Goal: Information Seeking & Learning: Check status

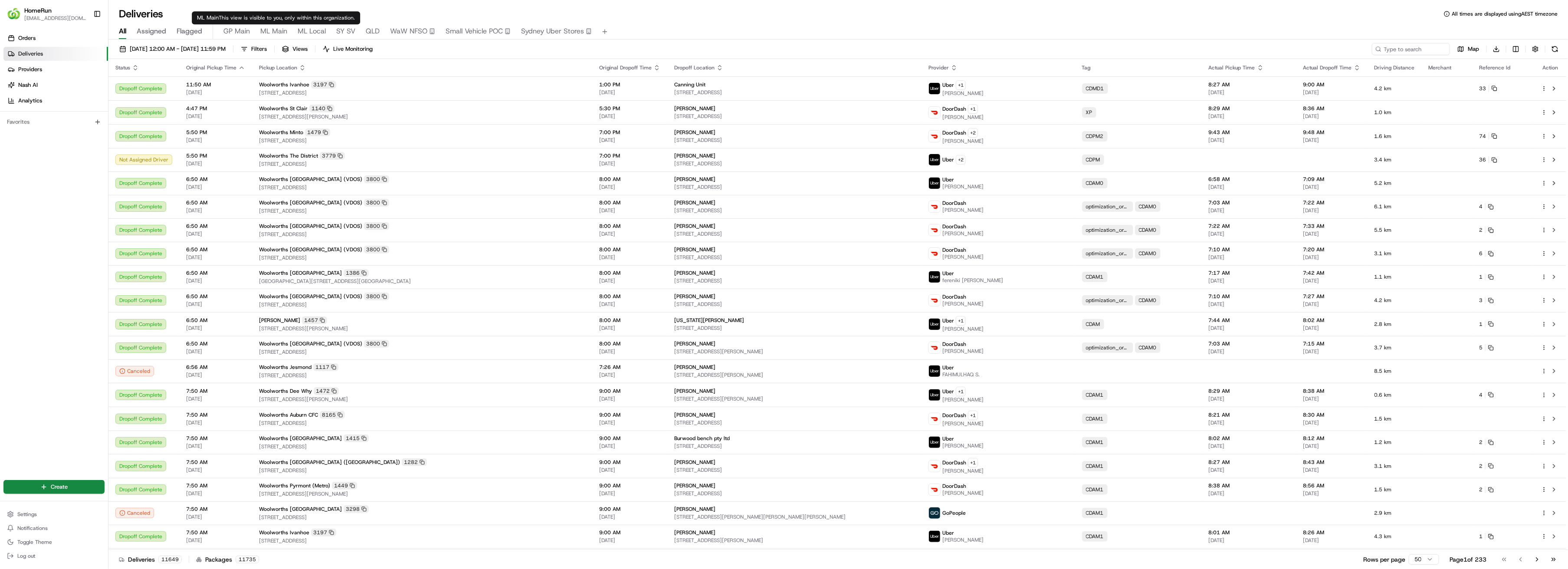
click at [268, 31] on span "ML Main" at bounding box center [274, 31] width 27 height 10
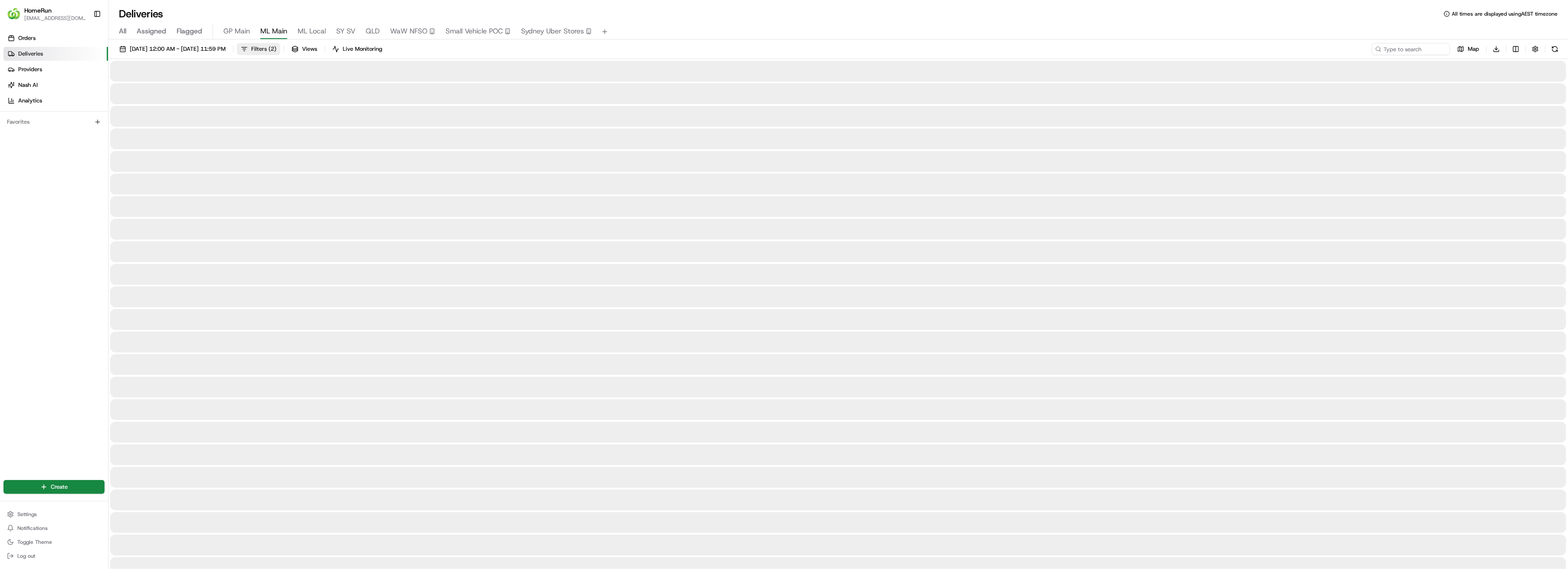
click at [276, 49] on span "Filters ( 2 )" at bounding box center [264, 49] width 25 height 8
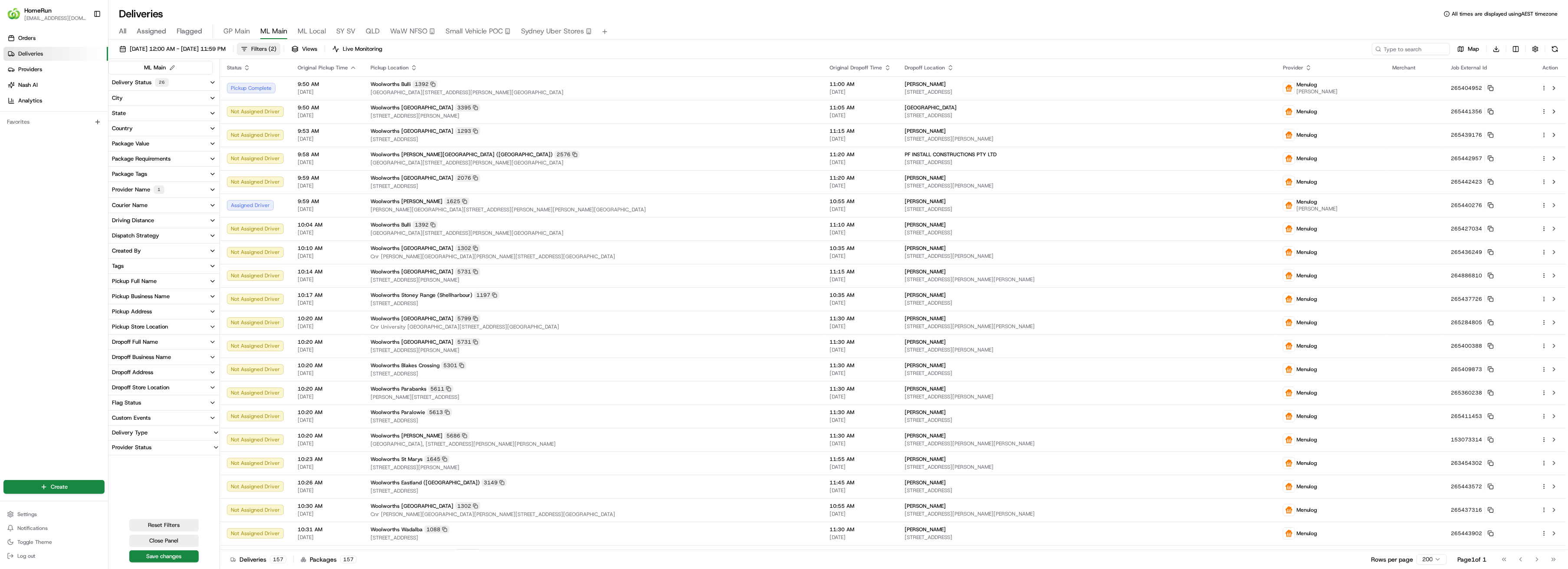
click at [276, 49] on span "Filters ( 2 )" at bounding box center [264, 49] width 25 height 8
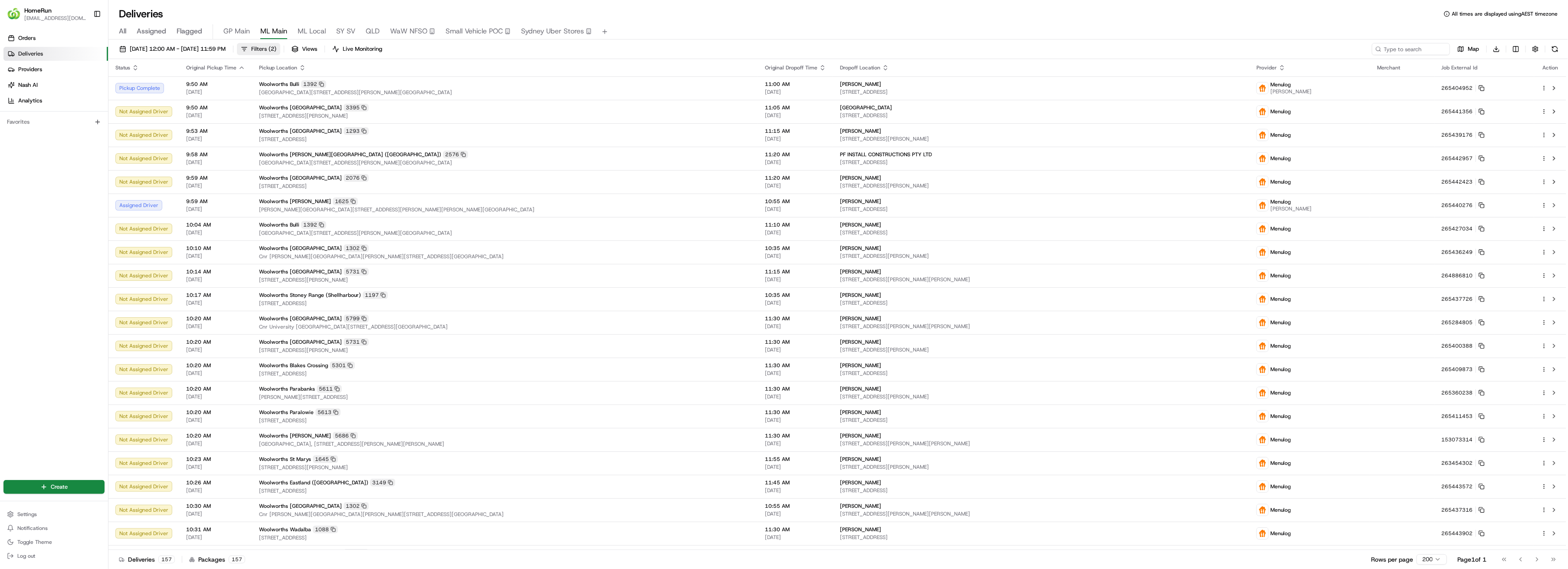
click at [276, 49] on span "Filters ( 2 )" at bounding box center [264, 49] width 25 height 8
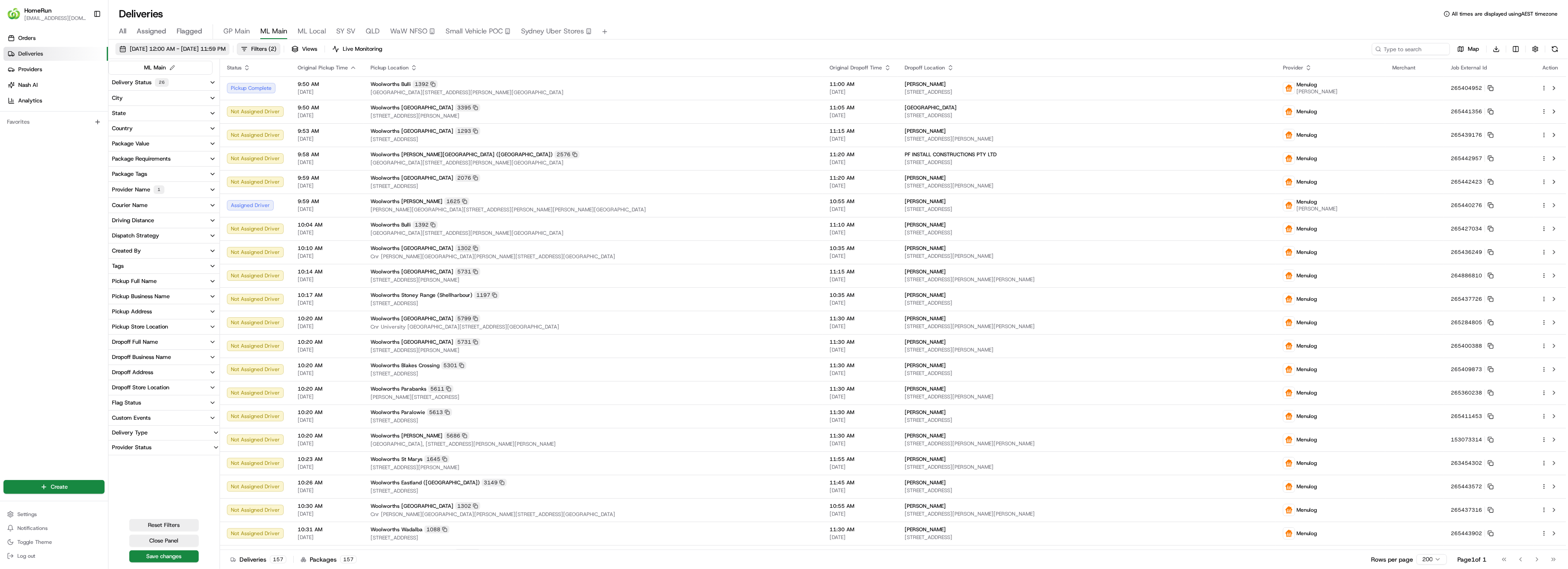
click at [226, 49] on span "[DATE] 12:00 AM - [DATE] 11:59 PM" at bounding box center [178, 49] width 96 height 8
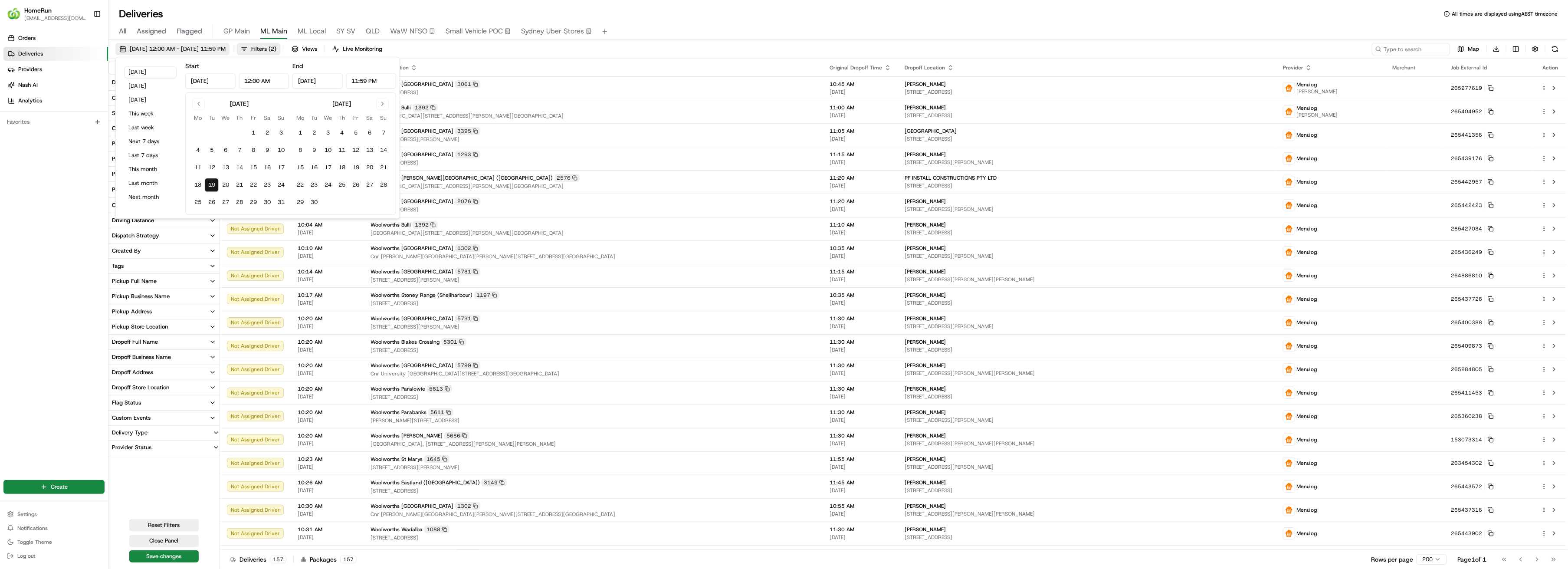
click at [211, 49] on span "[DATE] 12:00 AM - [DATE] 11:59 PM" at bounding box center [178, 49] width 96 height 8
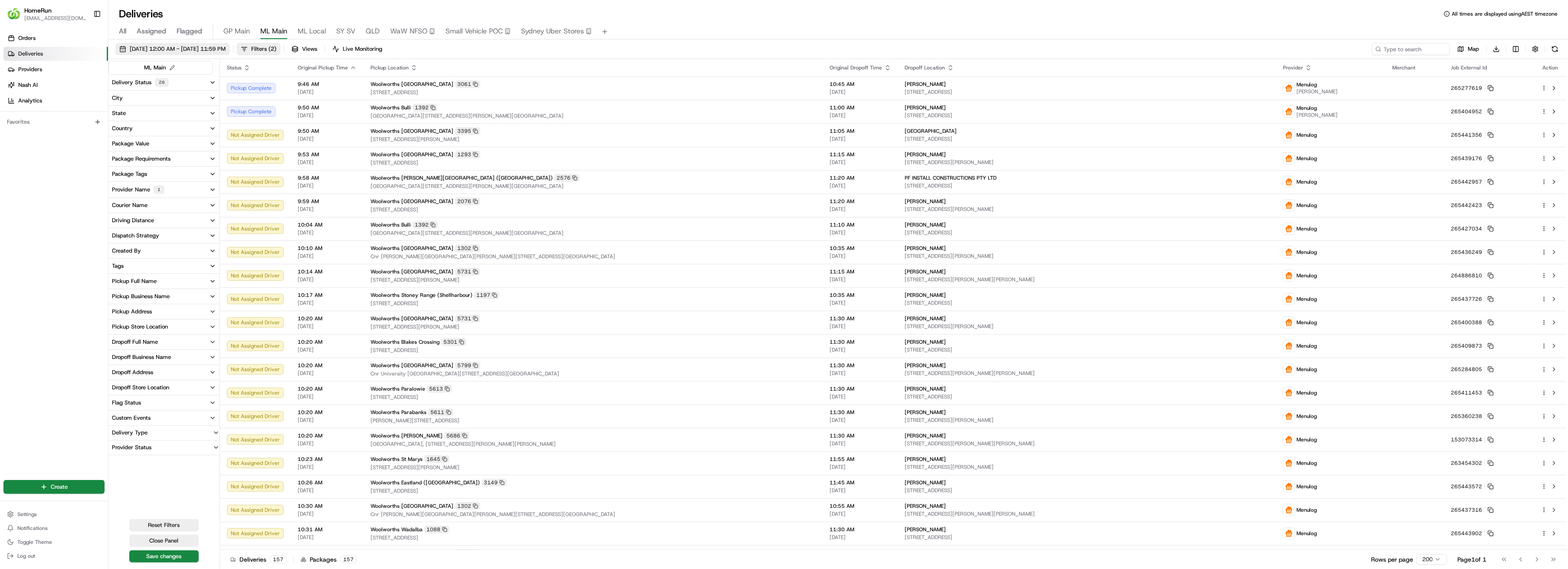
click at [211, 49] on span "[DATE] 12:00 AM - [DATE] 11:59 PM" at bounding box center [178, 49] width 96 height 8
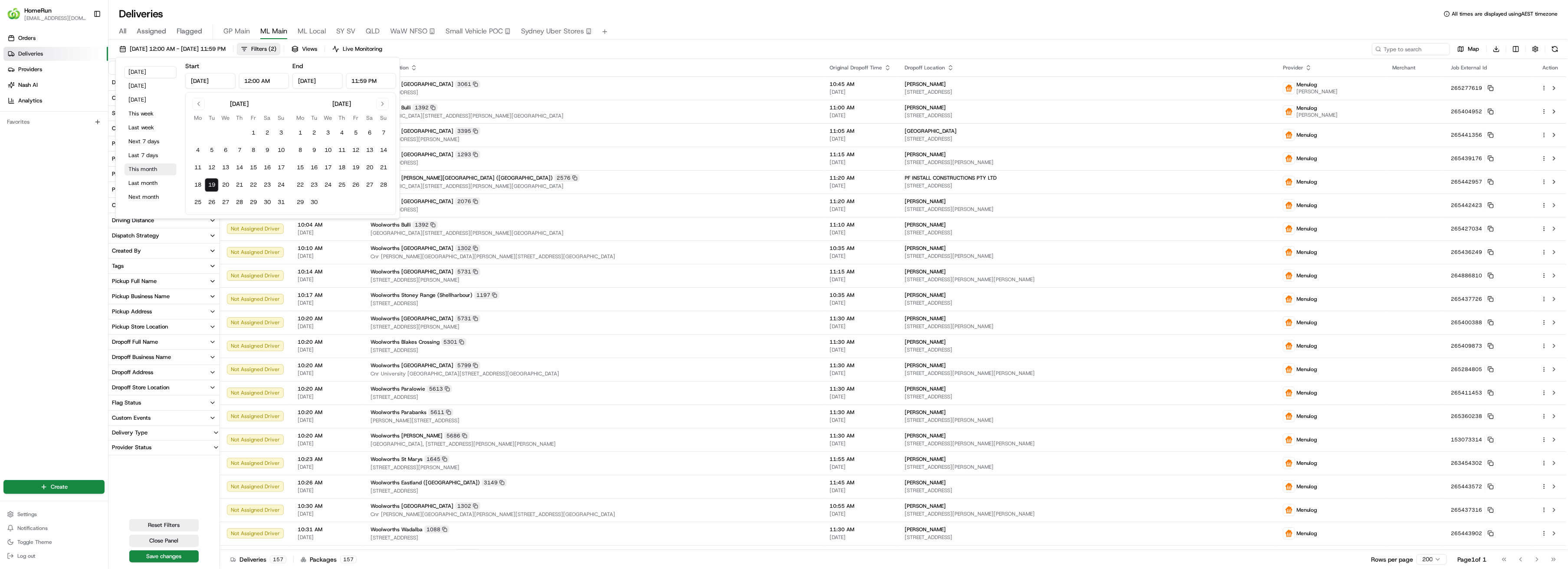
click at [145, 169] on button "This month" at bounding box center [151, 169] width 52 height 12
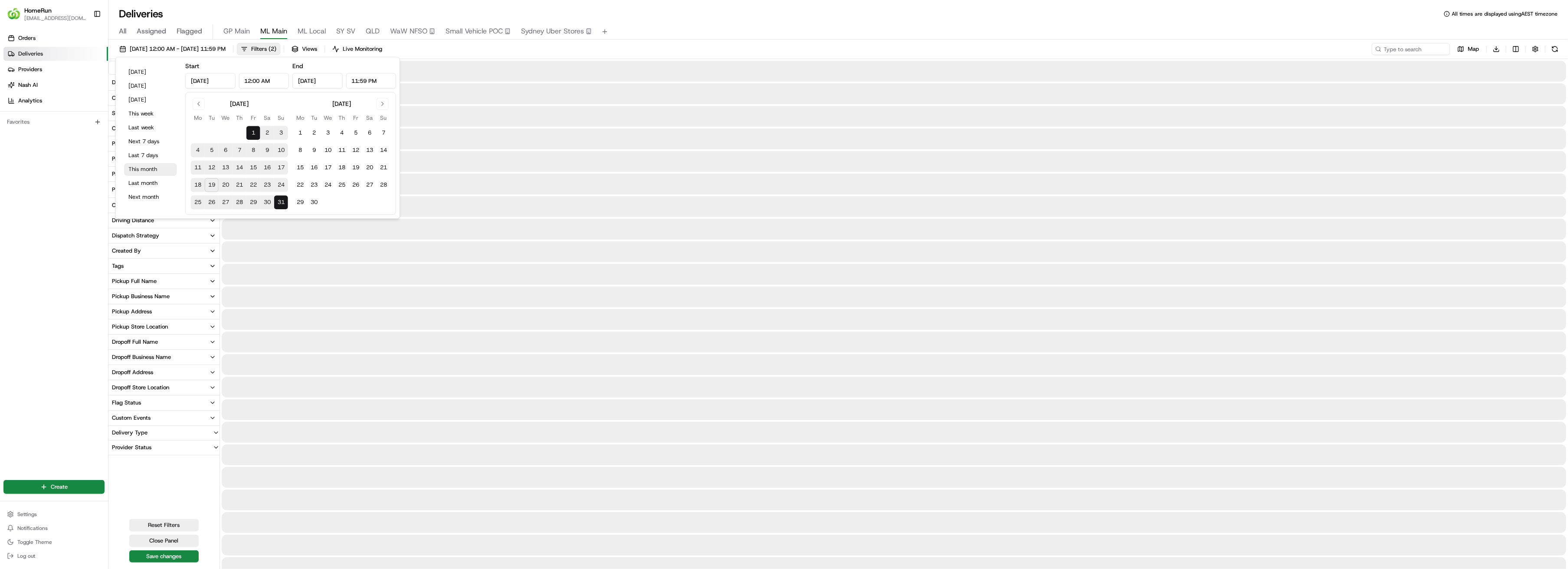
type input "[DATE]"
click at [589, 152] on div at bounding box center [894, 161] width 1345 height 21
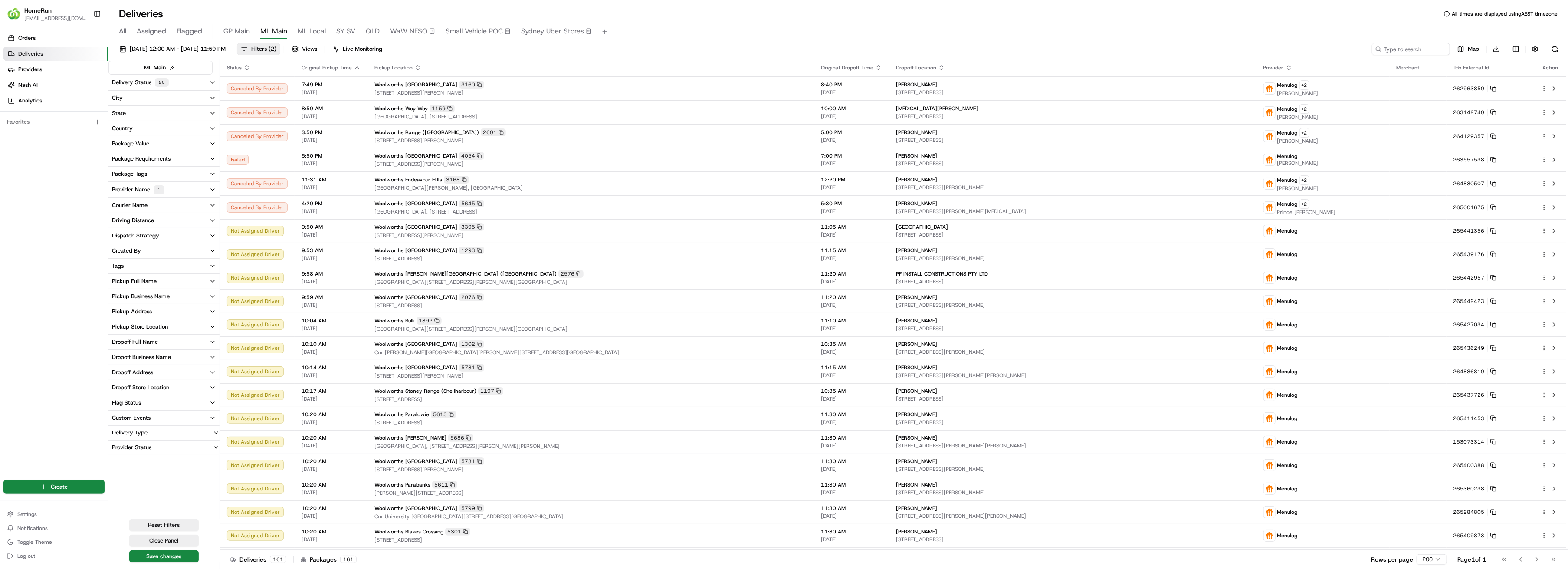
click at [211, 297] on icon "button" at bounding box center [212, 296] width 7 height 7
click at [175, 313] on input at bounding box center [169, 313] width 97 height 14
type input "bel"
click at [116, 338] on \(Newcomb\) "Woolworths Bellarine ([GEOGRAPHIC_DATA])" at bounding box center [113, 338] width 7 height 7
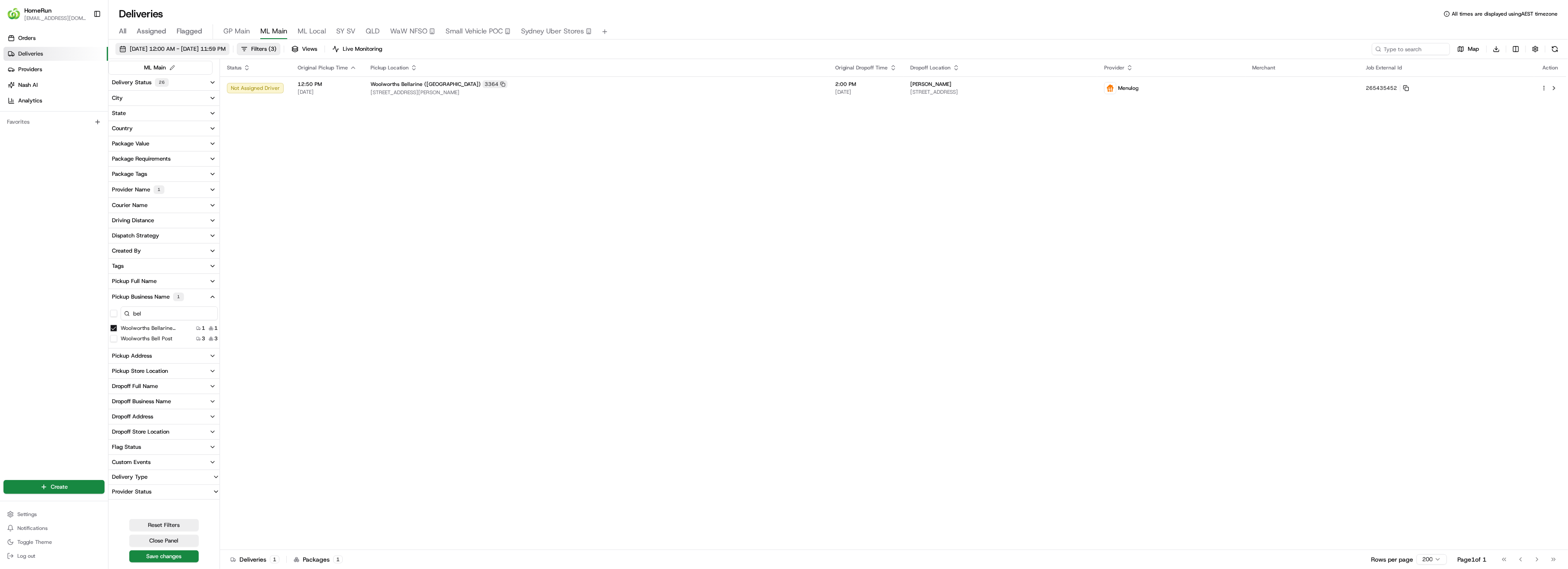
click at [194, 49] on span "[DATE] 12:00 AM - [DATE] 11:59 PM" at bounding box center [178, 49] width 96 height 8
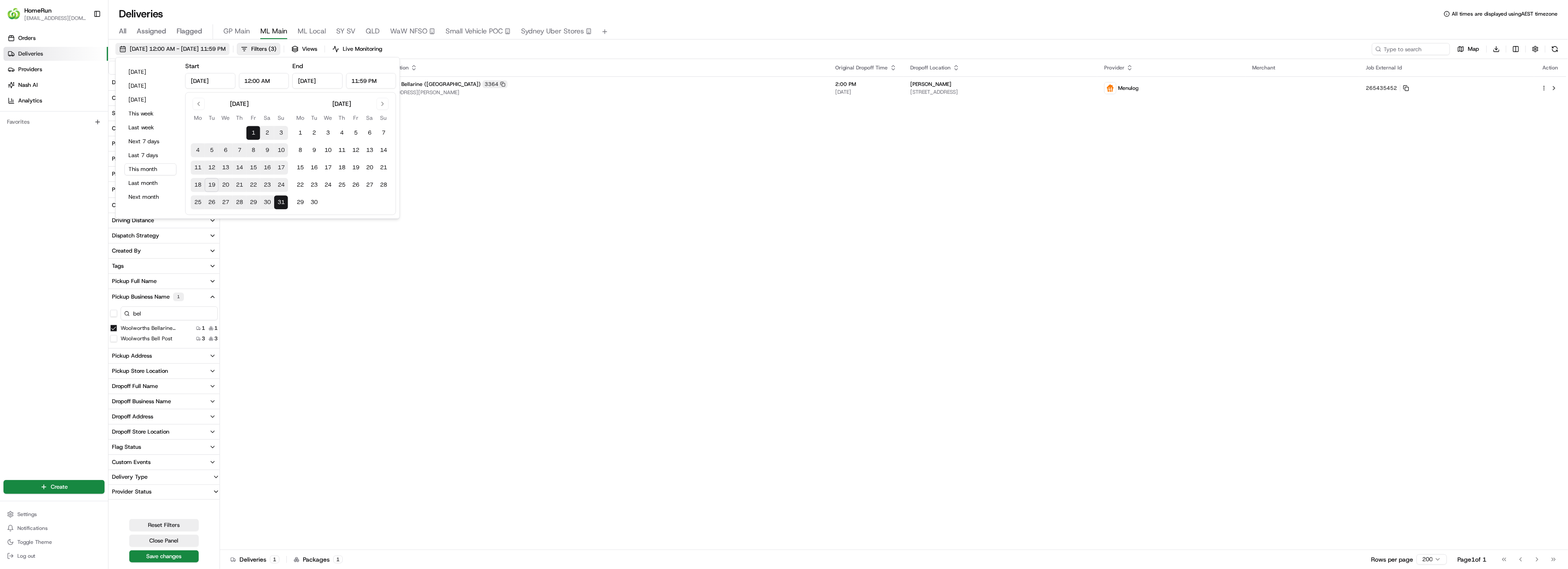
click at [194, 49] on span "[DATE] 12:00 AM - [DATE] 11:59 PM" at bounding box center [178, 49] width 96 height 8
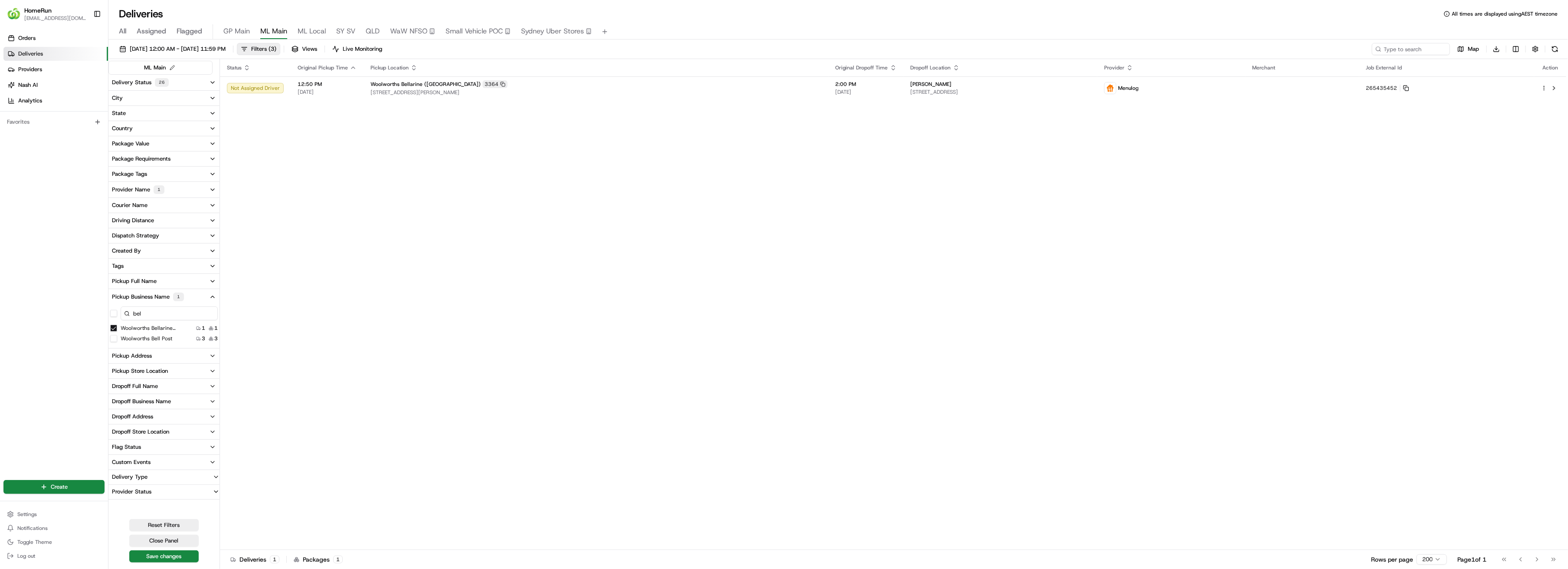
click at [212, 85] on icon "button" at bounding box center [212, 82] width 7 height 7
click at [112, 113] on button "Dropoff Complete" at bounding box center [113, 112] width 7 height 7
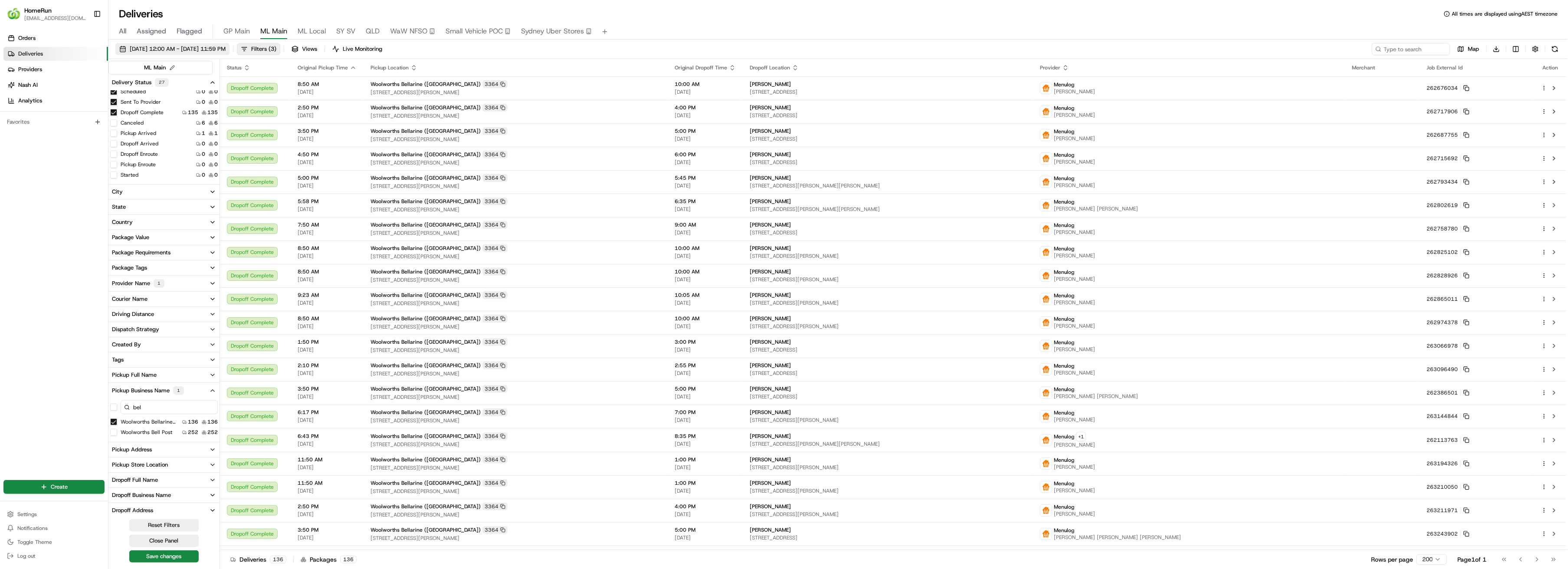
click at [191, 49] on span "[DATE] 12:00 AM - [DATE] 11:59 PM" at bounding box center [178, 49] width 96 height 8
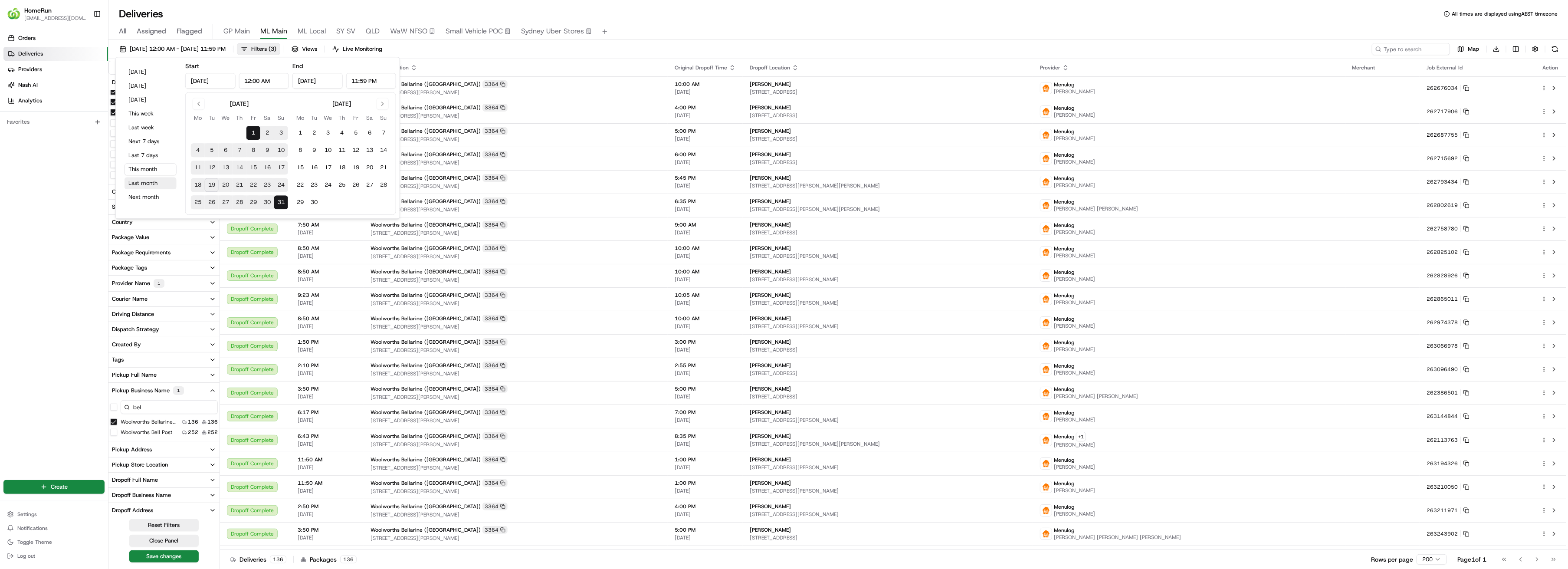
click at [142, 184] on button "Last month" at bounding box center [151, 183] width 52 height 12
type input "[DATE]"
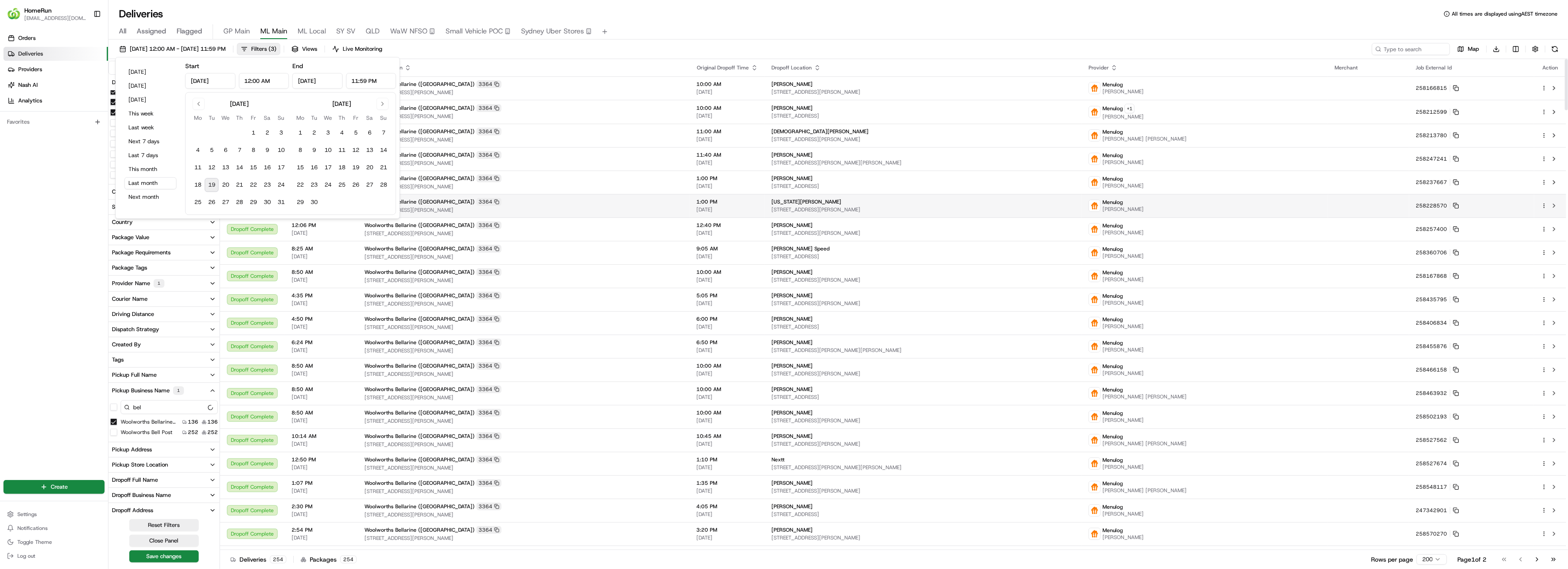
click at [556, 212] on span "[STREET_ADDRESS][PERSON_NAME]" at bounding box center [523, 210] width 318 height 7
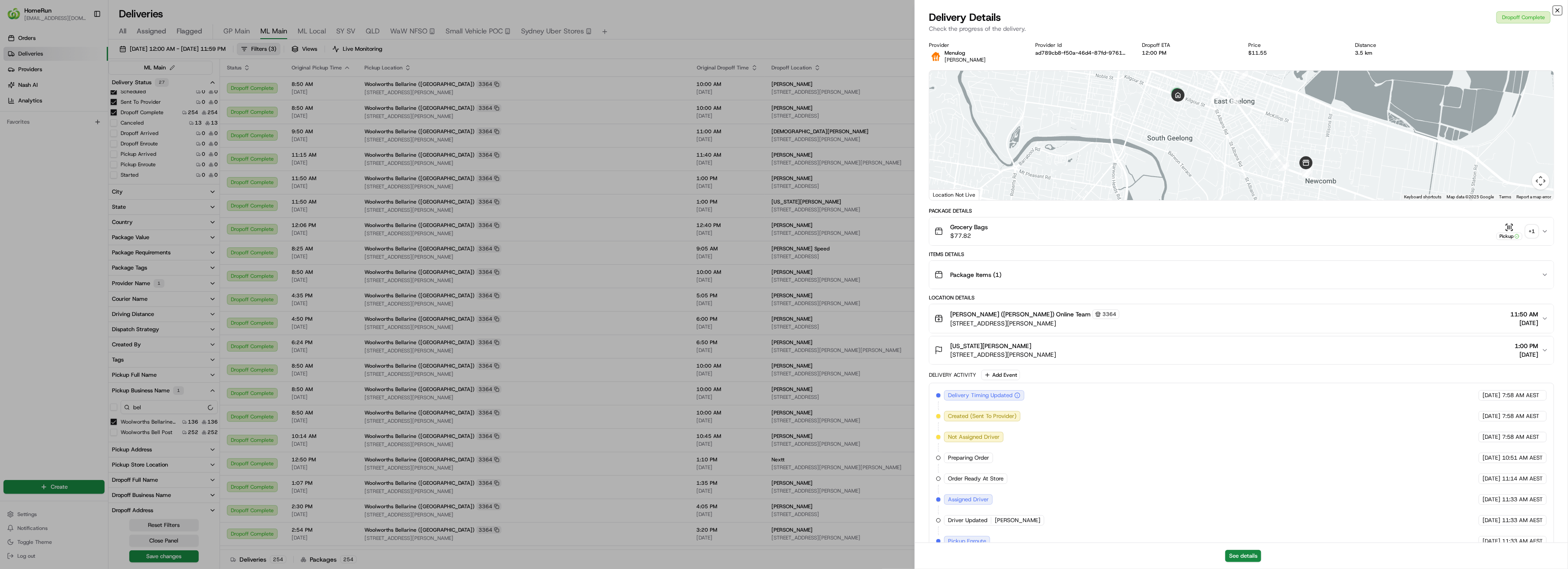
click at [1557, 11] on icon "button" at bounding box center [1558, 10] width 4 height 4
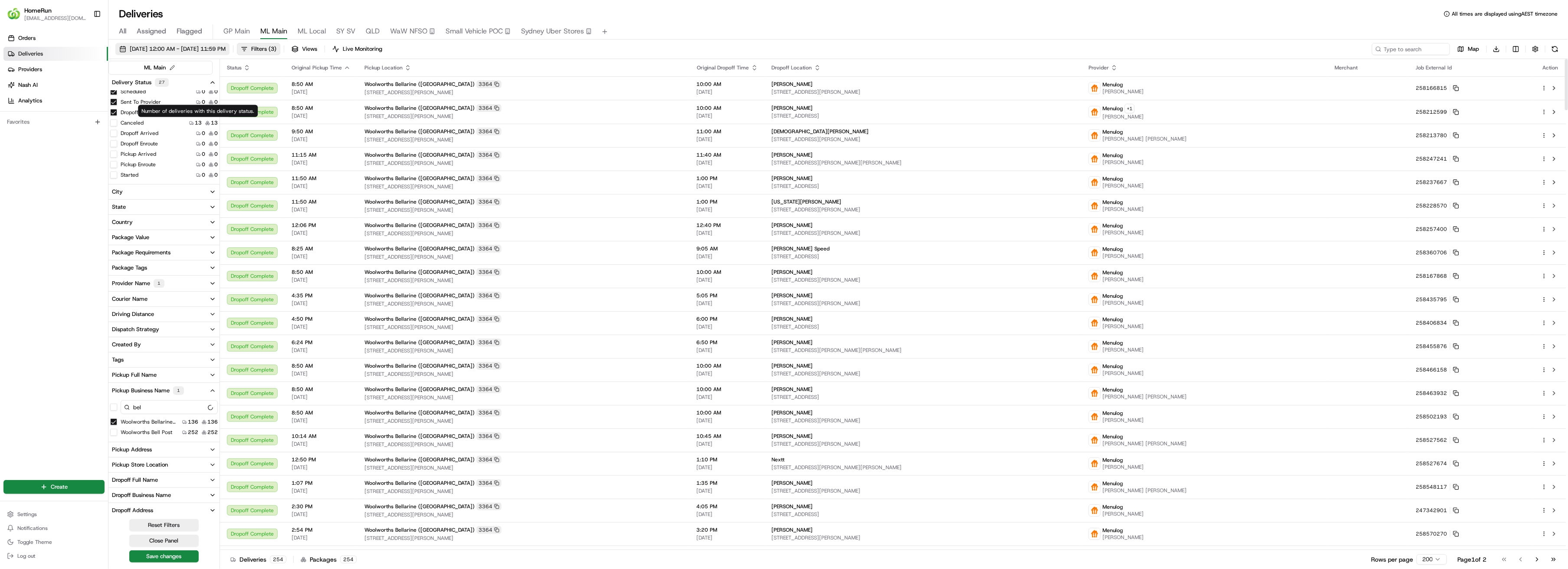
click at [188, 46] on span "[DATE] 12:00 AM - [DATE] 11:59 PM" at bounding box center [178, 49] width 96 height 8
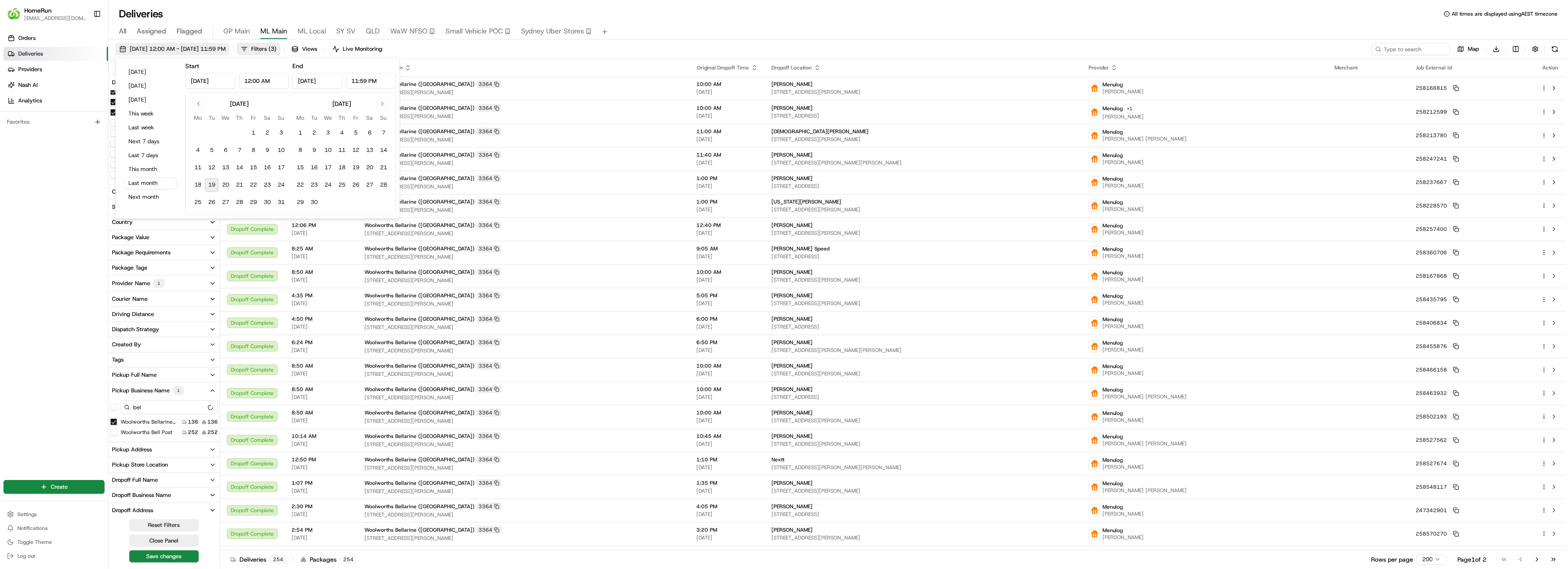
type input "[DATE]"
type input "12:00 AM"
type input "[DATE]"
type input "11:59 PM"
click at [199, 106] on button "Go to previous month" at bounding box center [198, 104] width 12 height 12
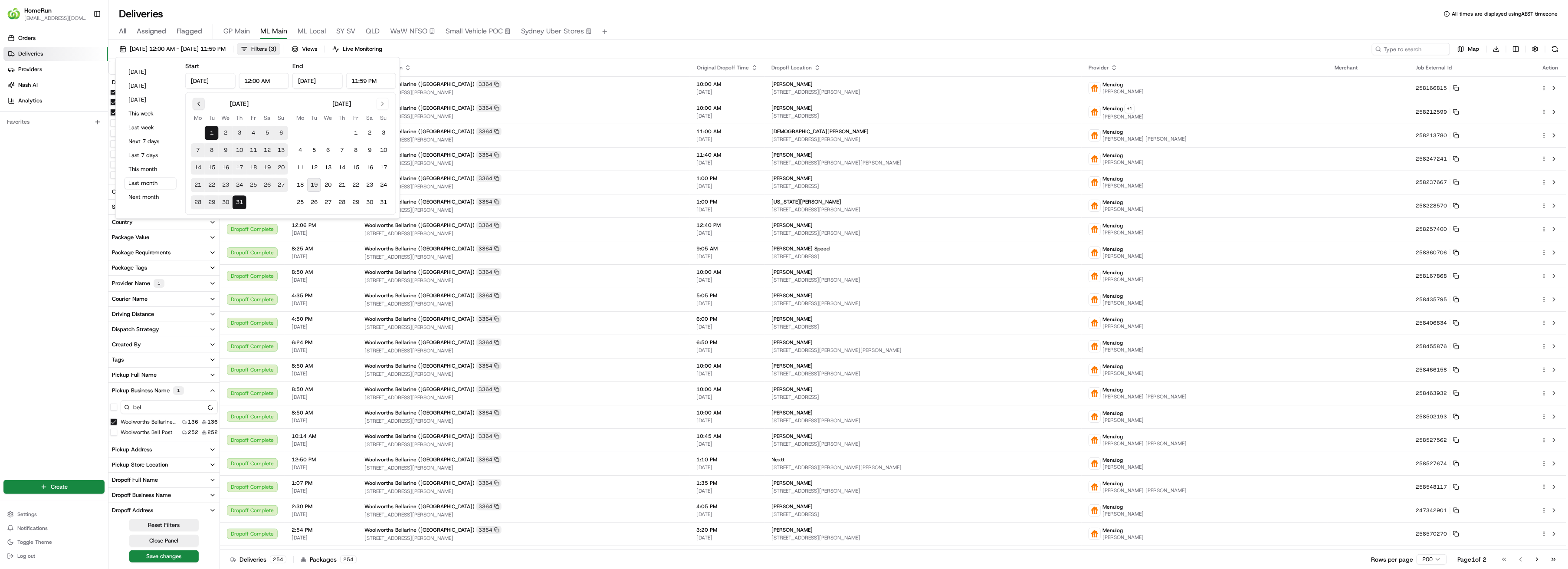
click at [199, 106] on button "Go to previous month" at bounding box center [198, 104] width 12 height 12
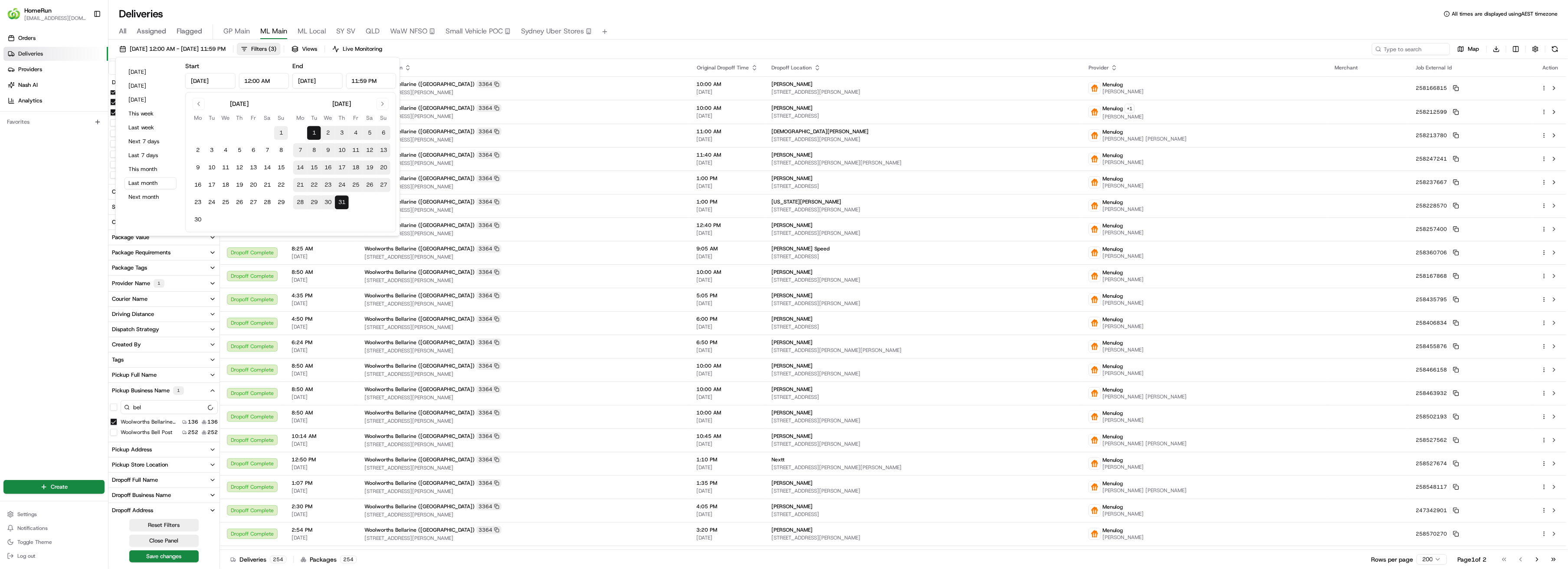
click at [278, 134] on button "1" at bounding box center [281, 133] width 14 height 14
type input "[DATE]"
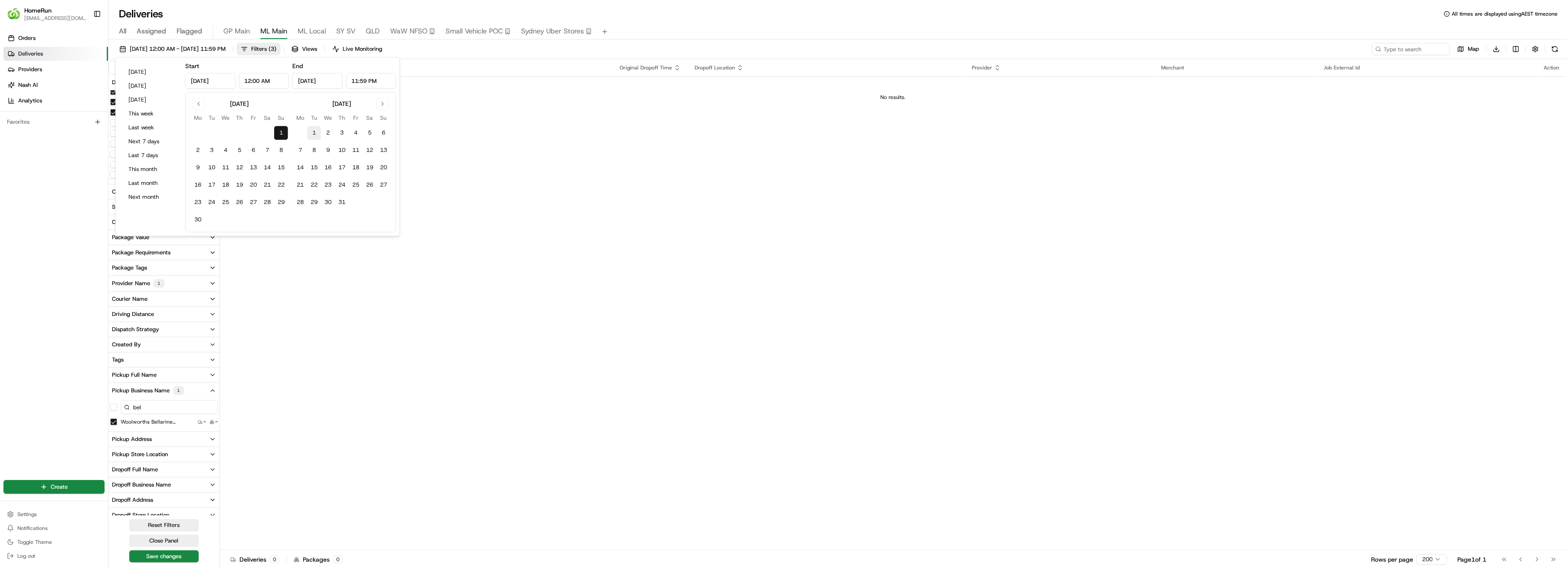
click at [315, 133] on button "1" at bounding box center [314, 133] width 14 height 14
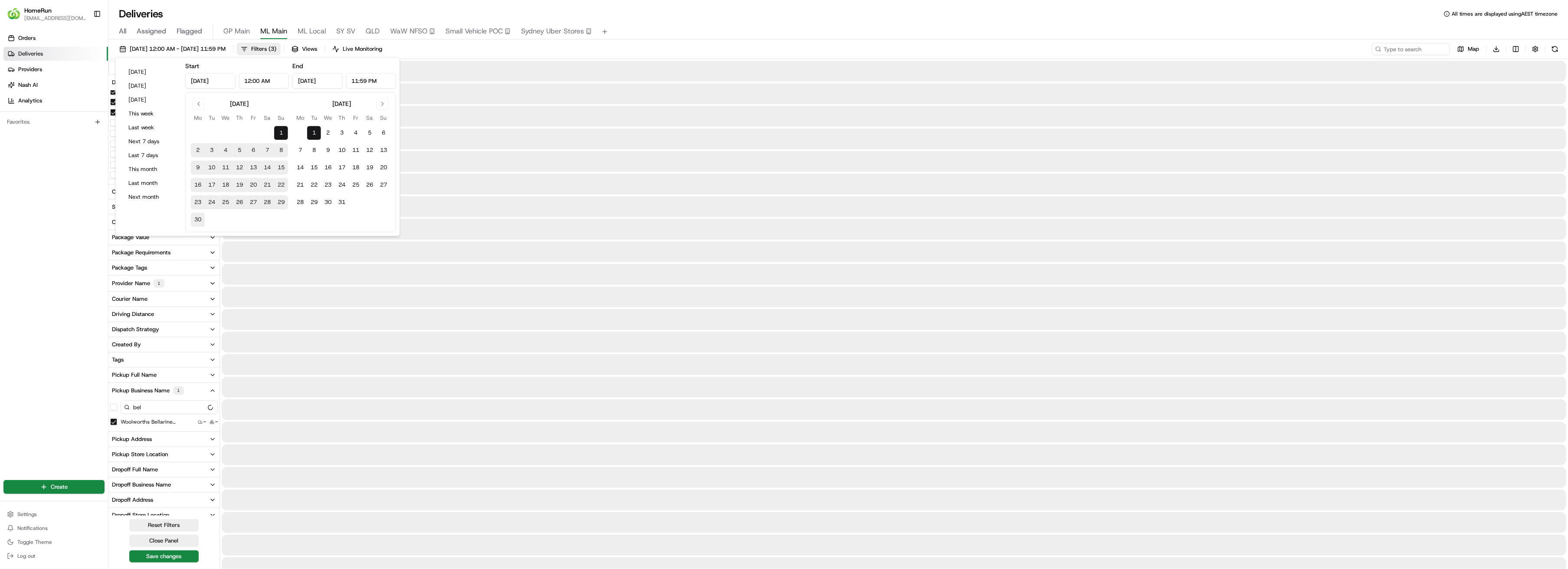
type input "[DATE]"
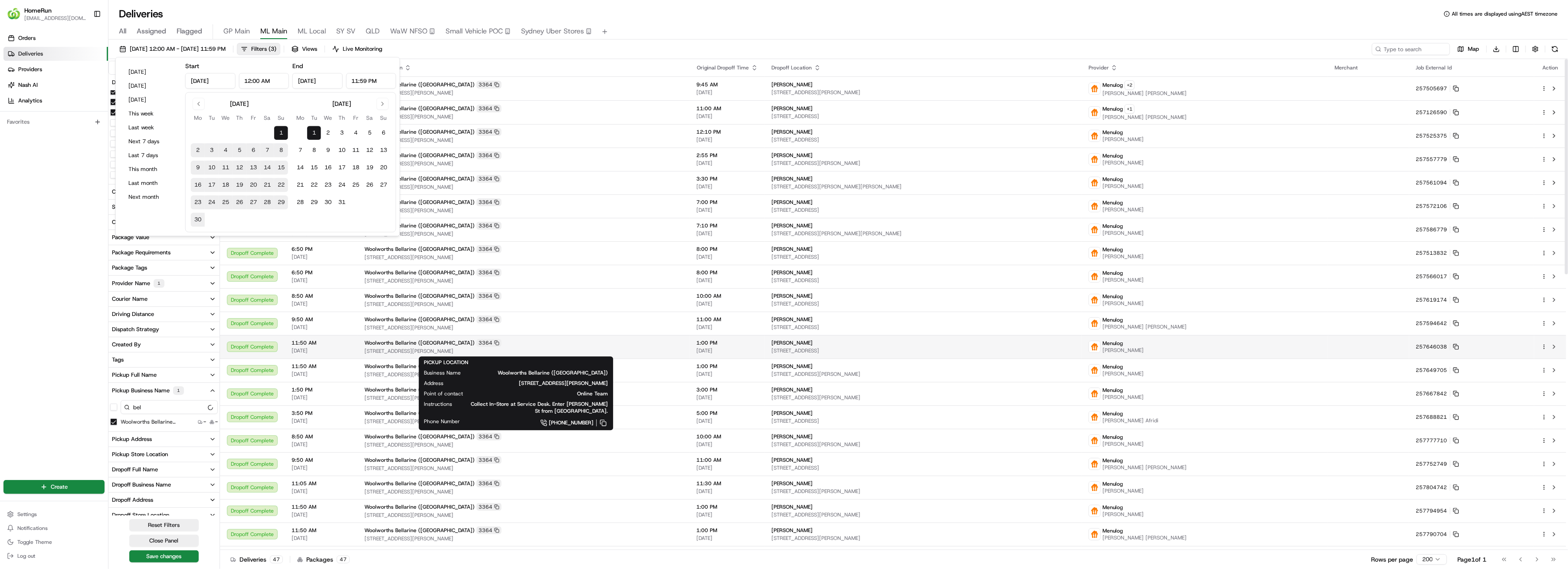
click at [564, 344] on div "Woolworths Bellarine ([PERSON_NAME]) 3364" at bounding box center [523, 343] width 318 height 8
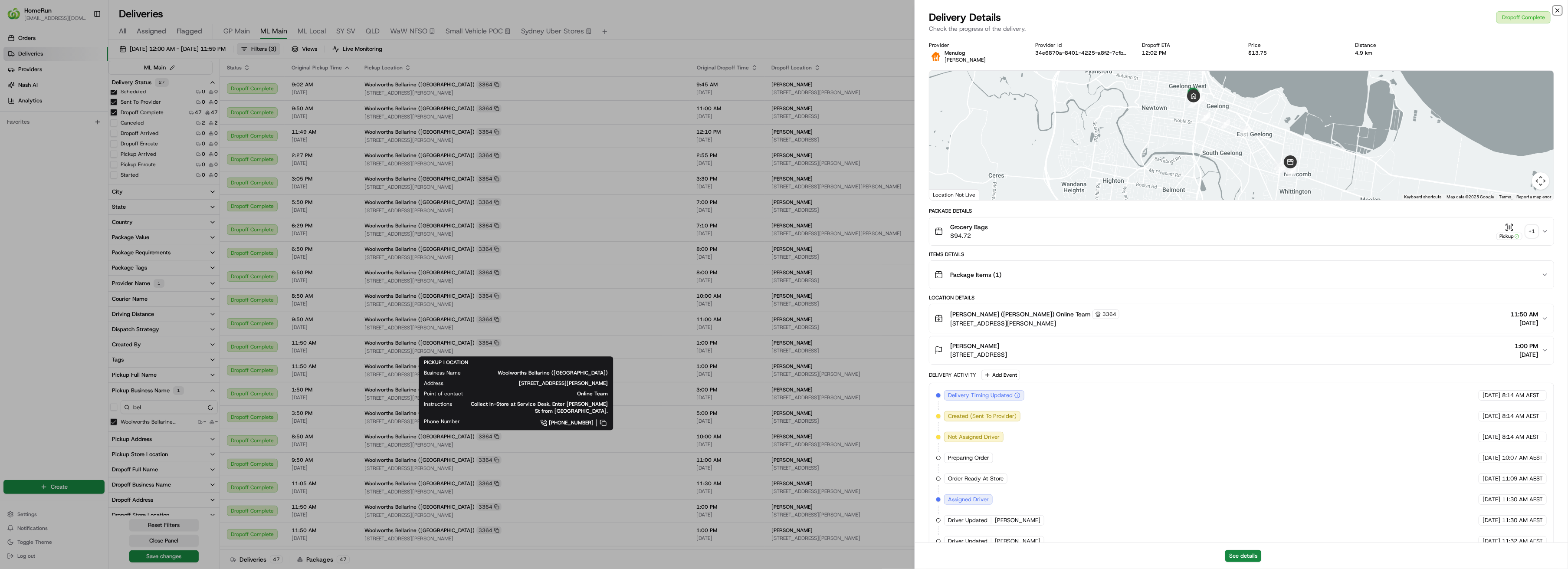
click at [1556, 10] on icon "button" at bounding box center [1557, 10] width 7 height 7
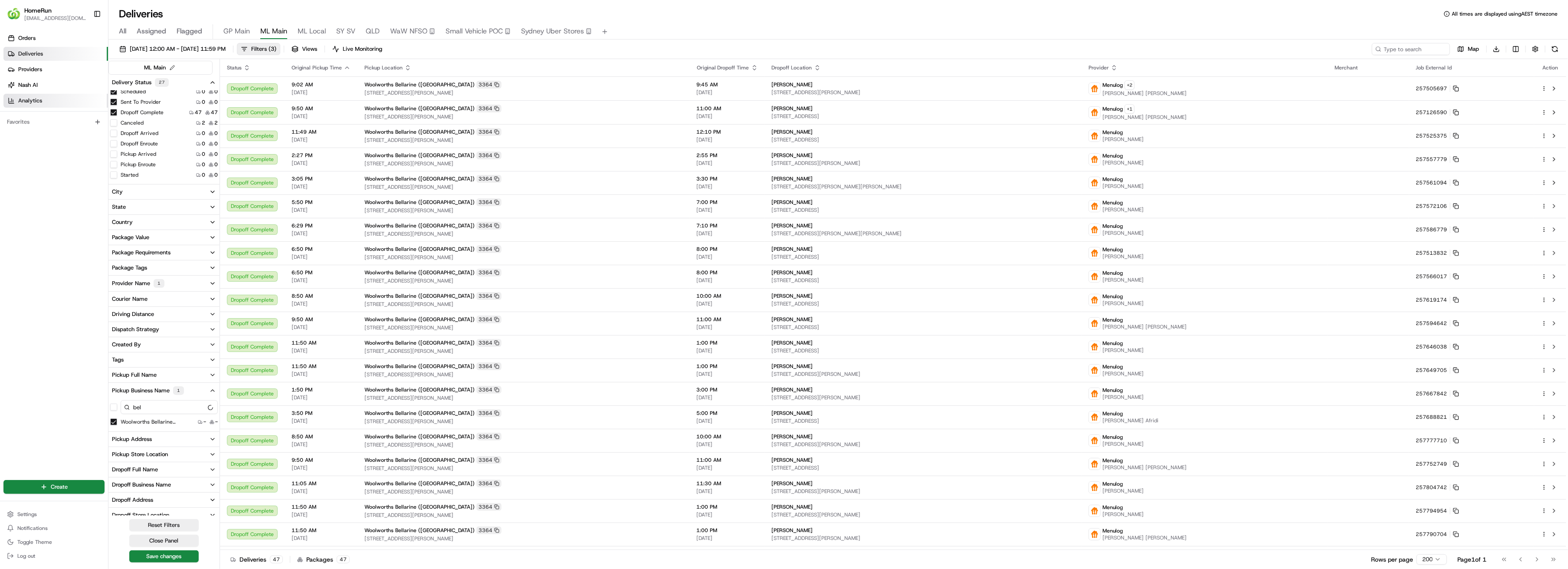
click at [32, 102] on span "Analytics" at bounding box center [30, 101] width 24 height 8
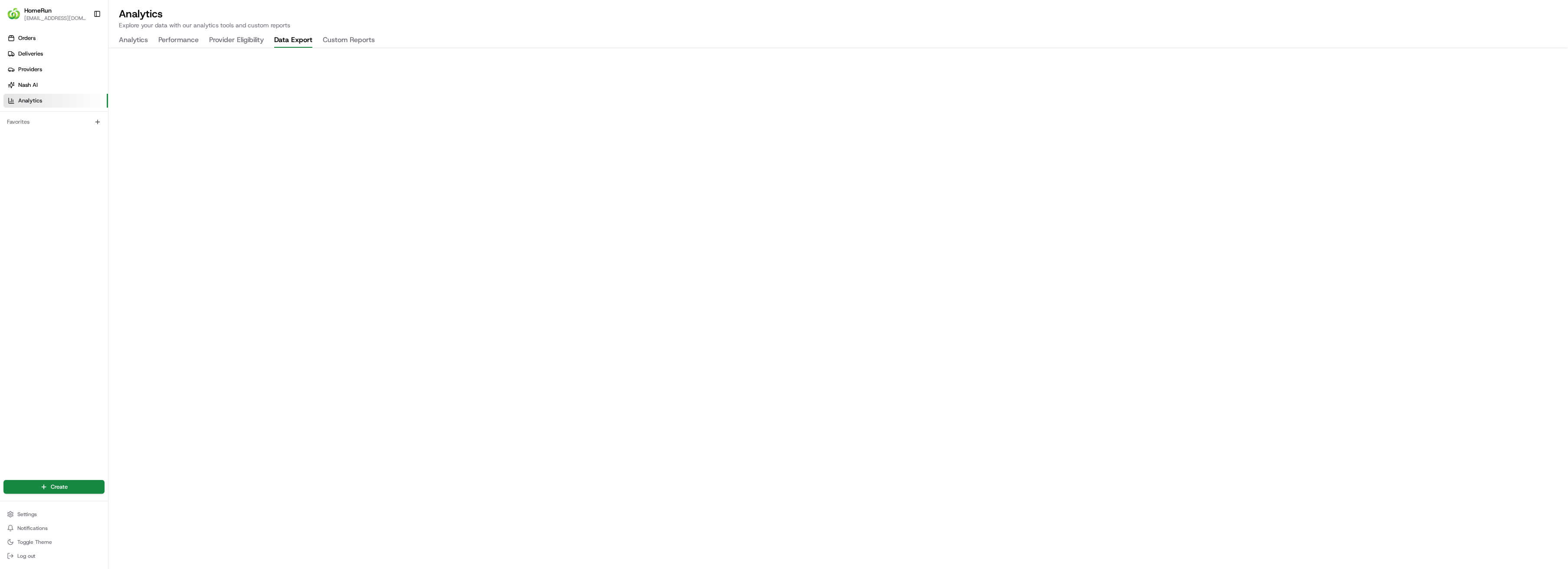
click at [306, 38] on button "Data Export" at bounding box center [293, 40] width 38 height 15
